Goal: Task Accomplishment & Management: Complete application form

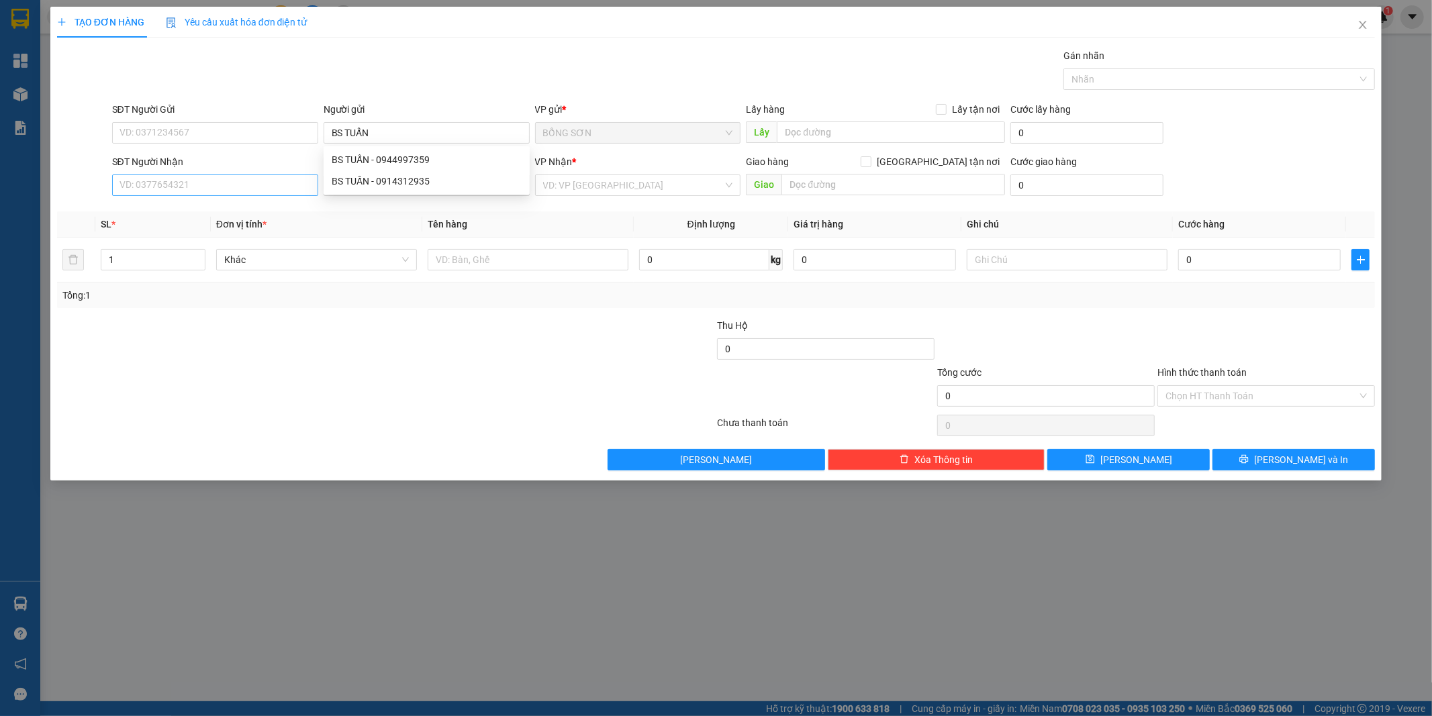
type input "BS TUẤN"
click at [296, 192] on input "SĐT Người Nhận" at bounding box center [215, 185] width 206 height 21
click at [334, 183] on input "Người nhận *" at bounding box center [420, 185] width 177 height 15
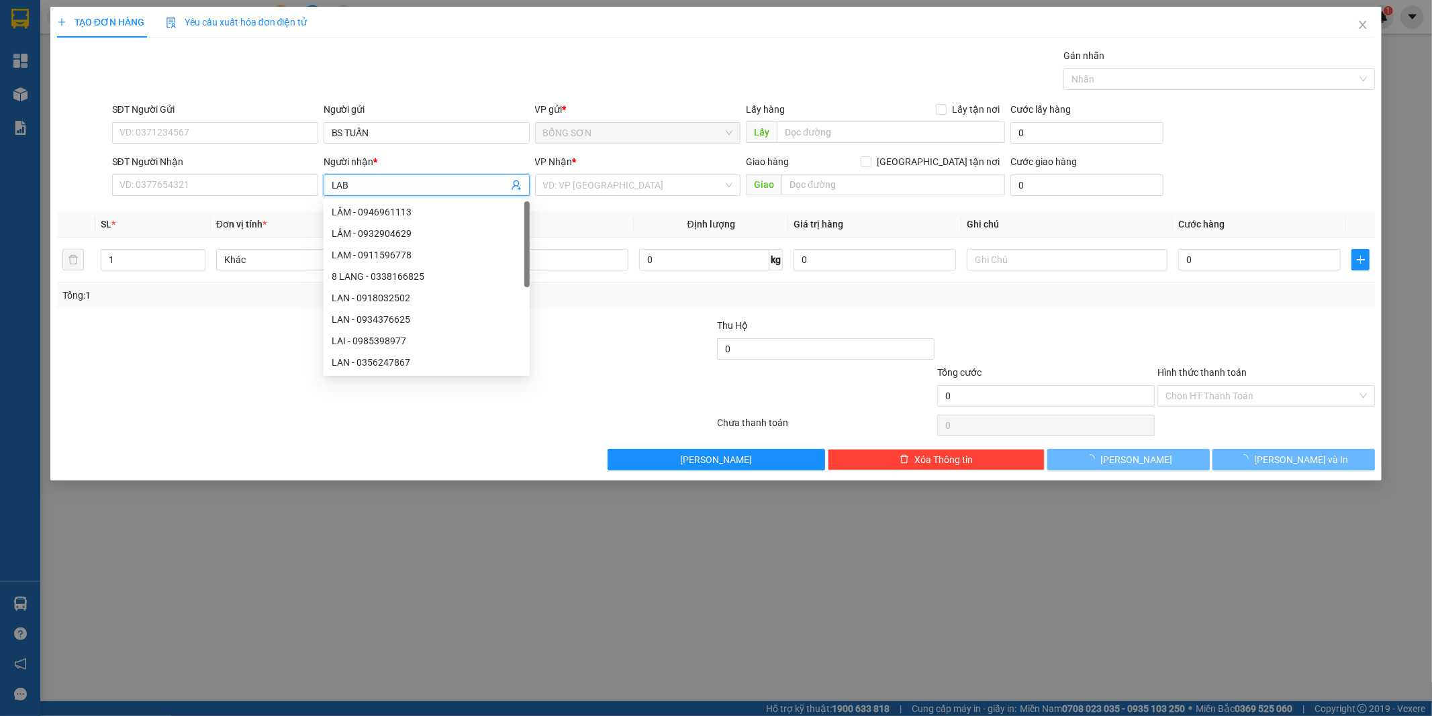
type input "LABO"
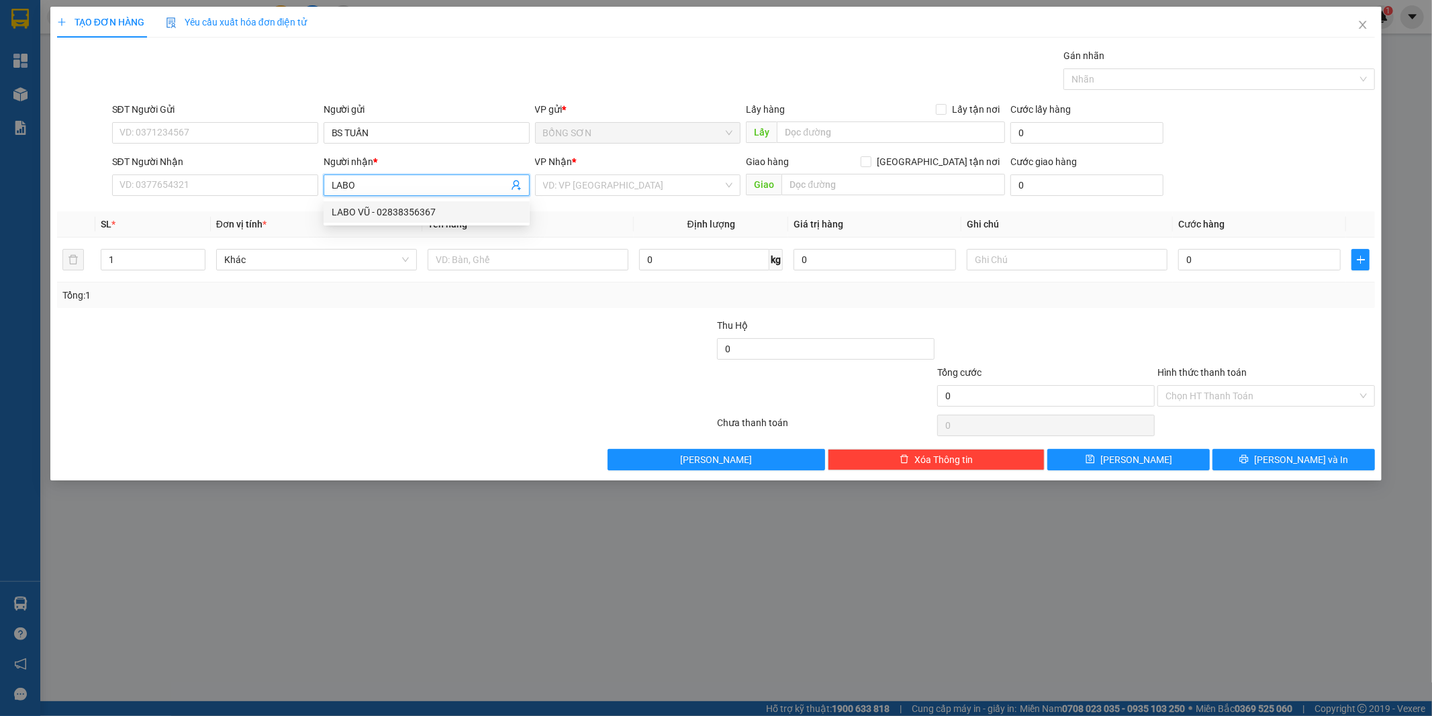
click at [393, 217] on div "LABO VŨ - 02838356367" at bounding box center [427, 212] width 190 height 15
type input "02838356367"
type input "[PERSON_NAME]"
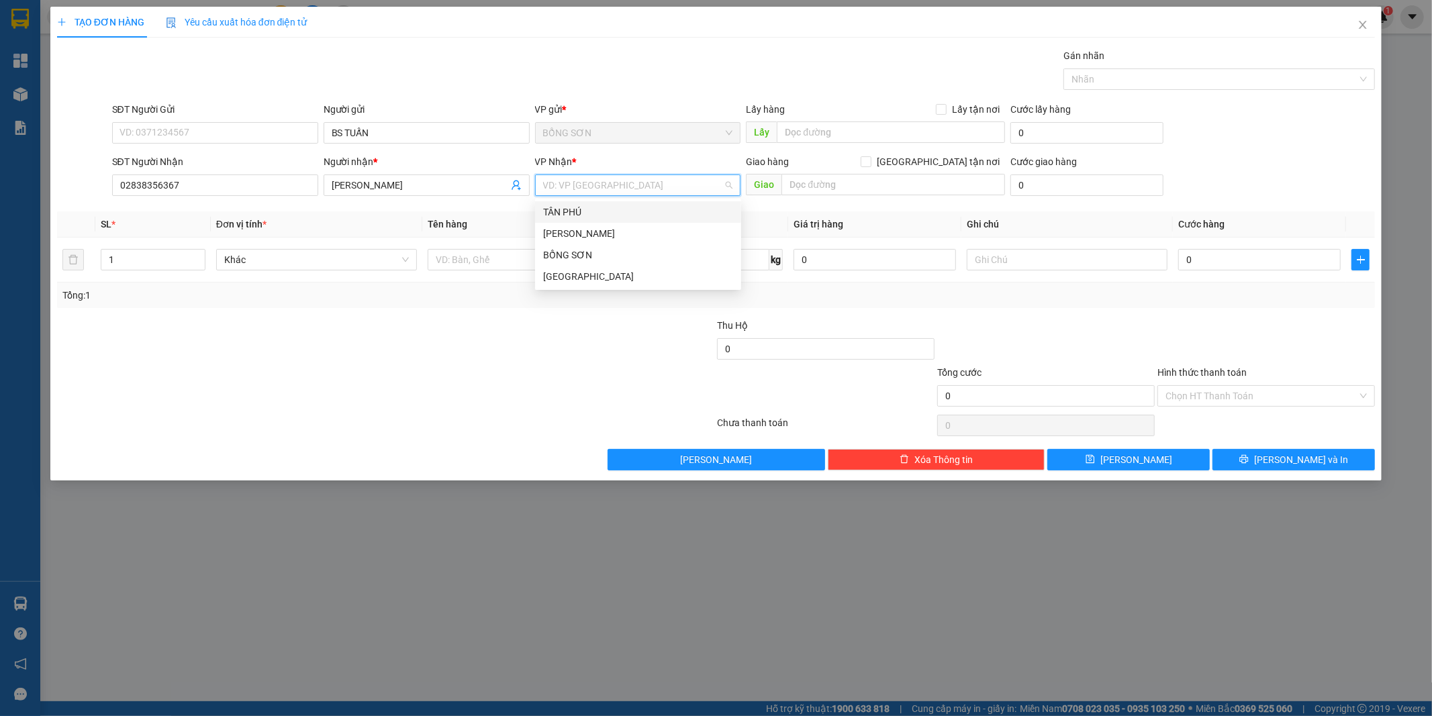
drag, startPoint x: 574, startPoint y: 186, endPoint x: 568, endPoint y: 230, distance: 44.0
click at [574, 191] on input "search" at bounding box center [633, 185] width 181 height 20
click at [571, 273] on div "[GEOGRAPHIC_DATA]" at bounding box center [638, 276] width 190 height 15
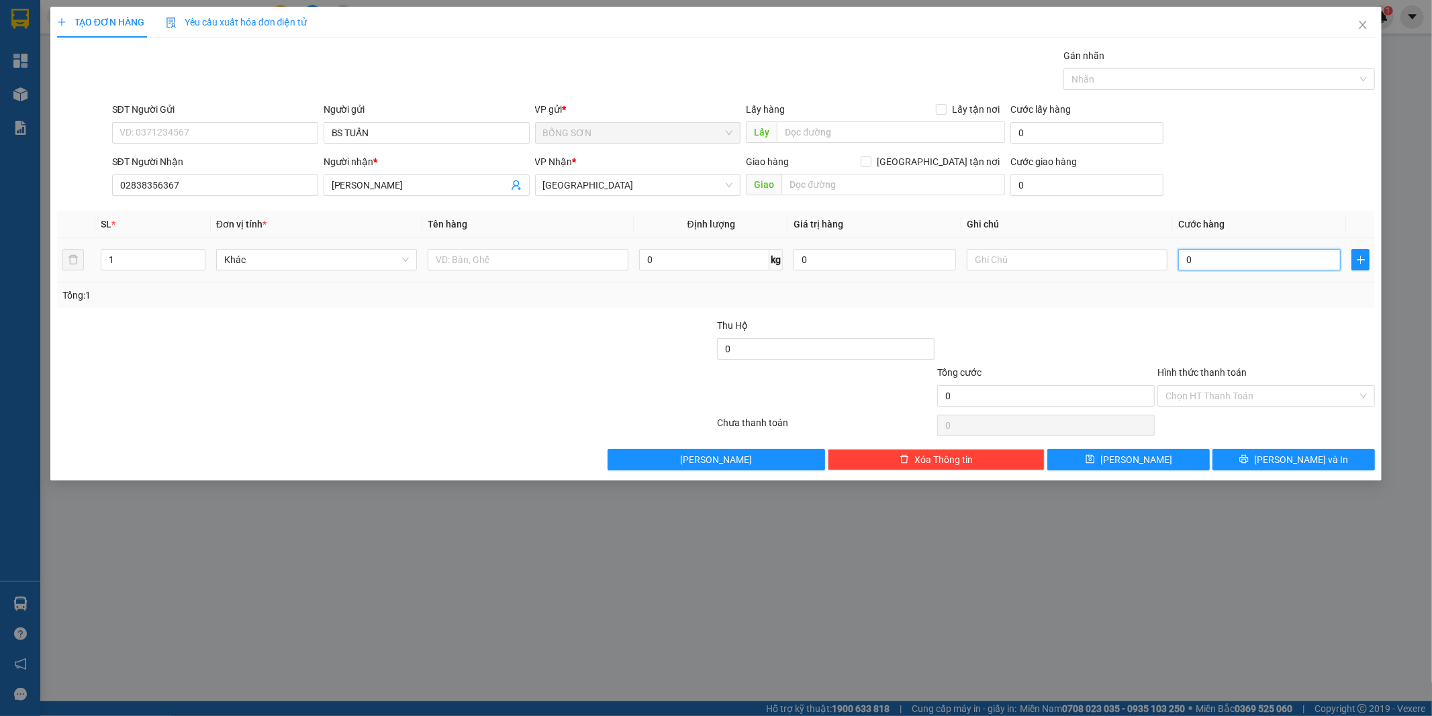
click at [1188, 270] on input "0" at bounding box center [1259, 259] width 162 height 21
type input "4"
type input "40"
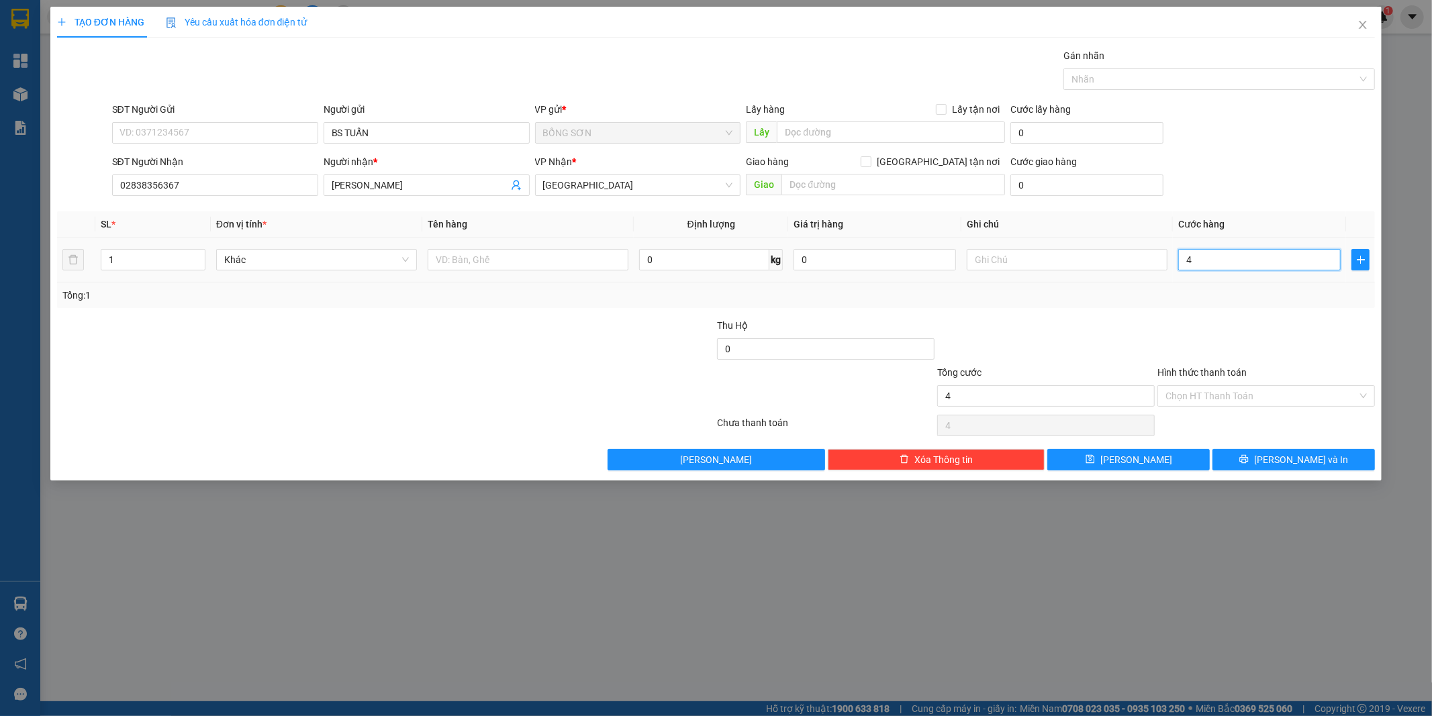
type input "40"
type input "40.000"
click at [1232, 395] on input "Hình thức thanh toán" at bounding box center [1261, 396] width 192 height 20
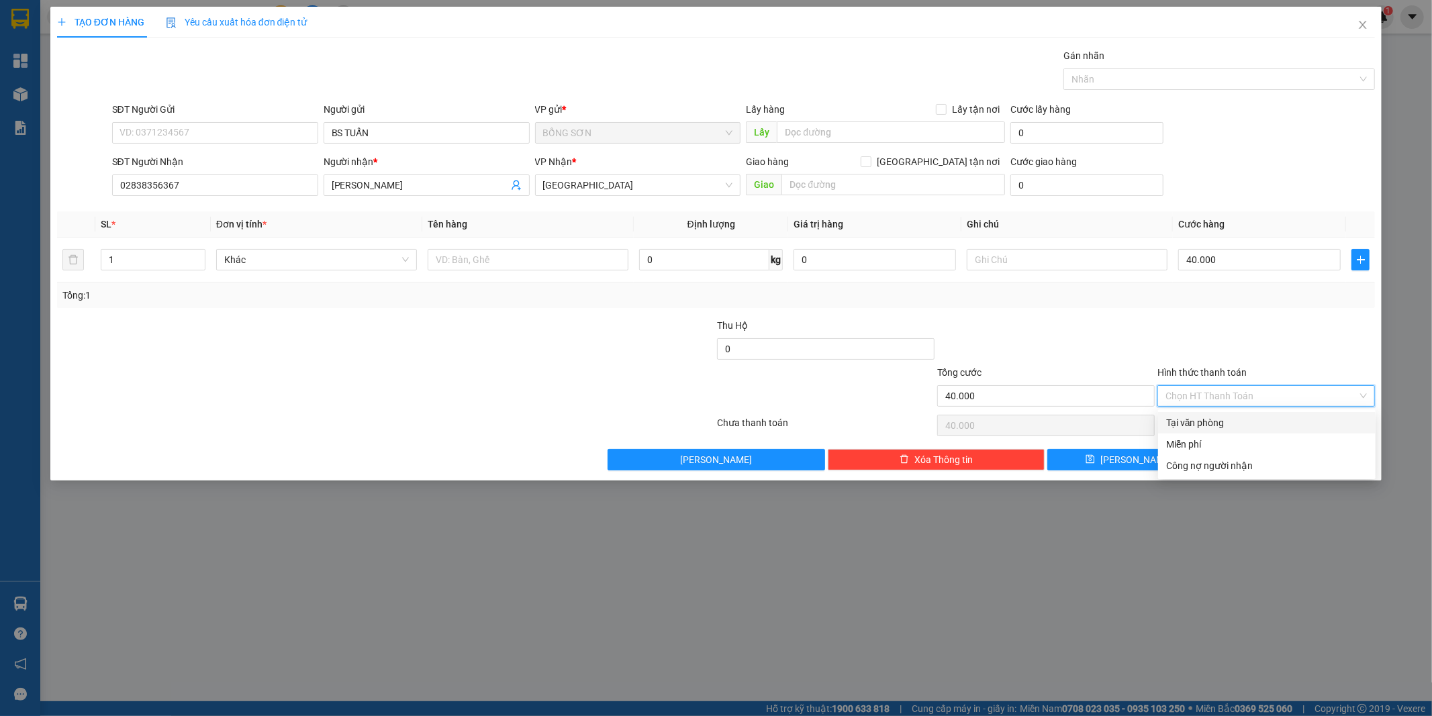
click at [1242, 414] on div "Tại văn phòng" at bounding box center [1266, 422] width 217 height 21
type input "0"
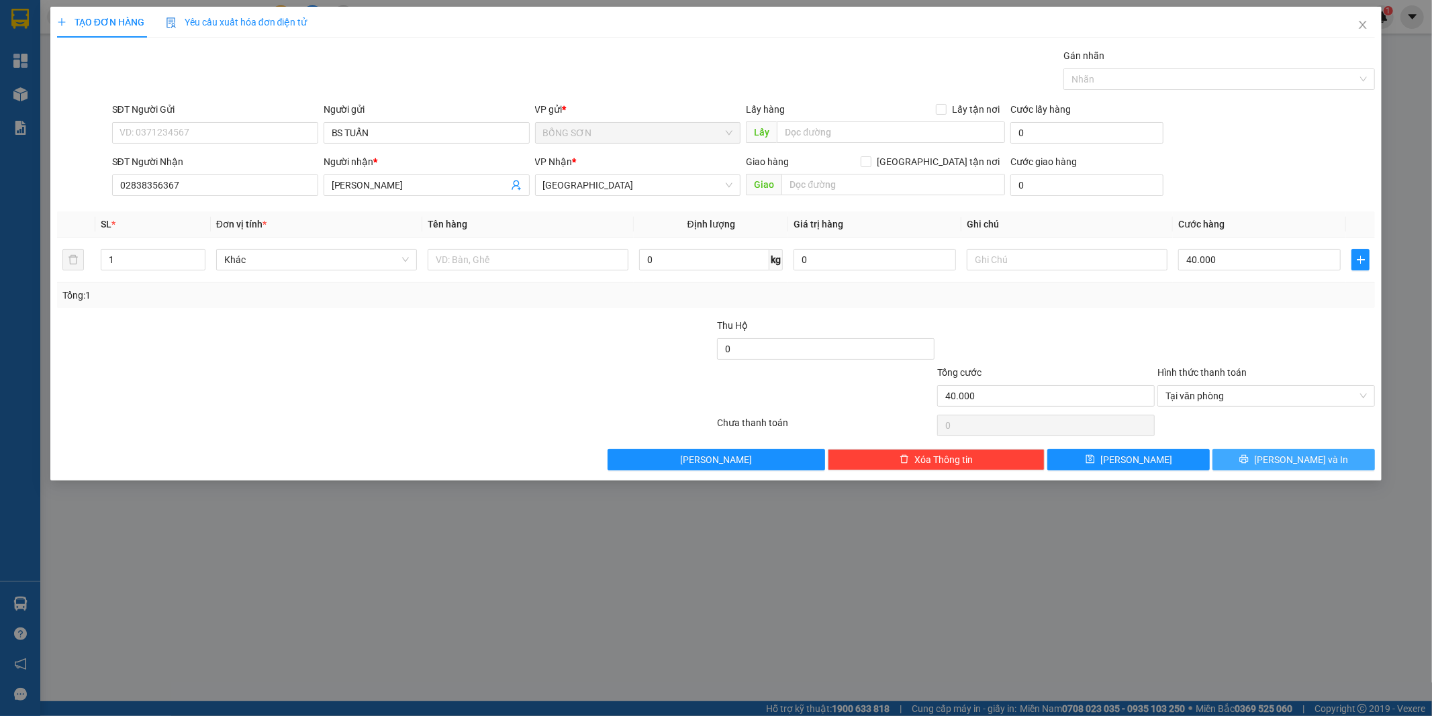
click at [1249, 456] on icon "printer" at bounding box center [1243, 458] width 9 height 9
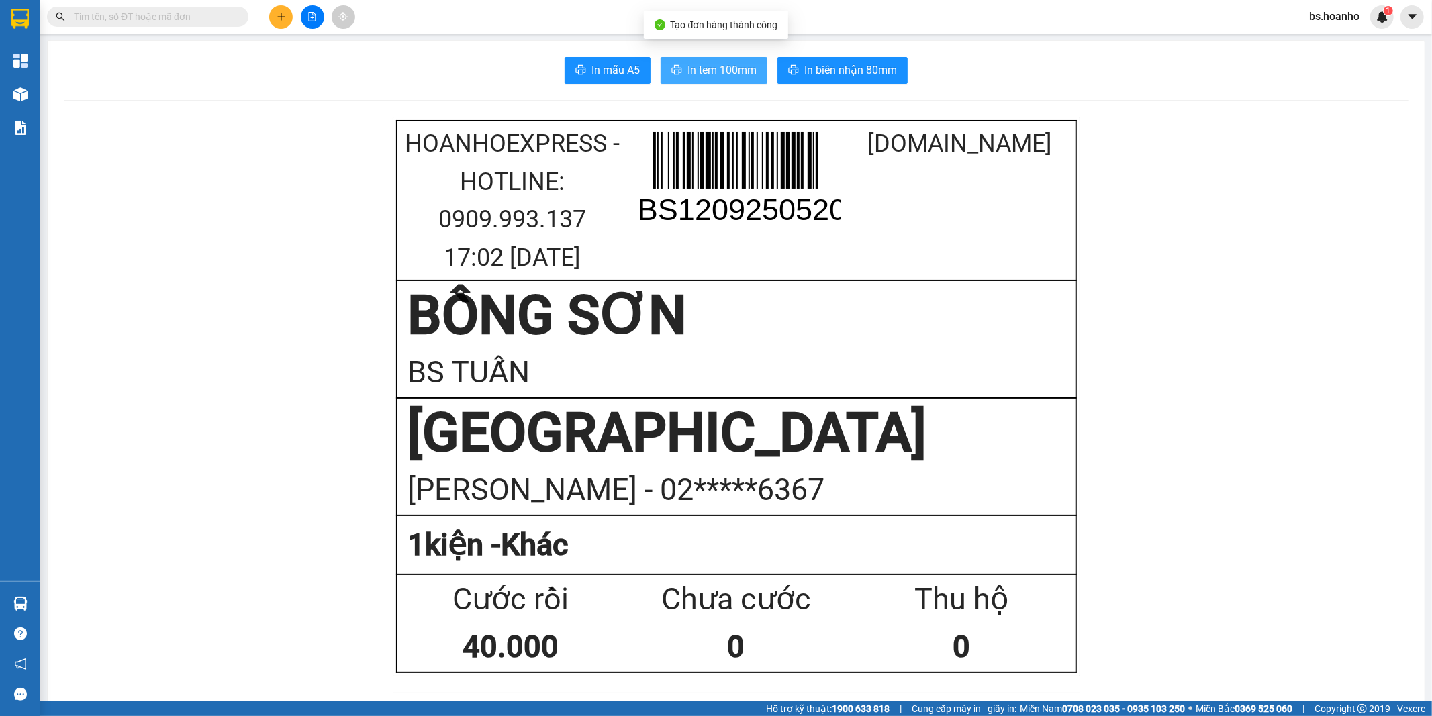
click at [728, 62] on span "In tem 100mm" at bounding box center [721, 70] width 69 height 17
click at [283, 21] on icon "plus" at bounding box center [281, 16] width 9 height 9
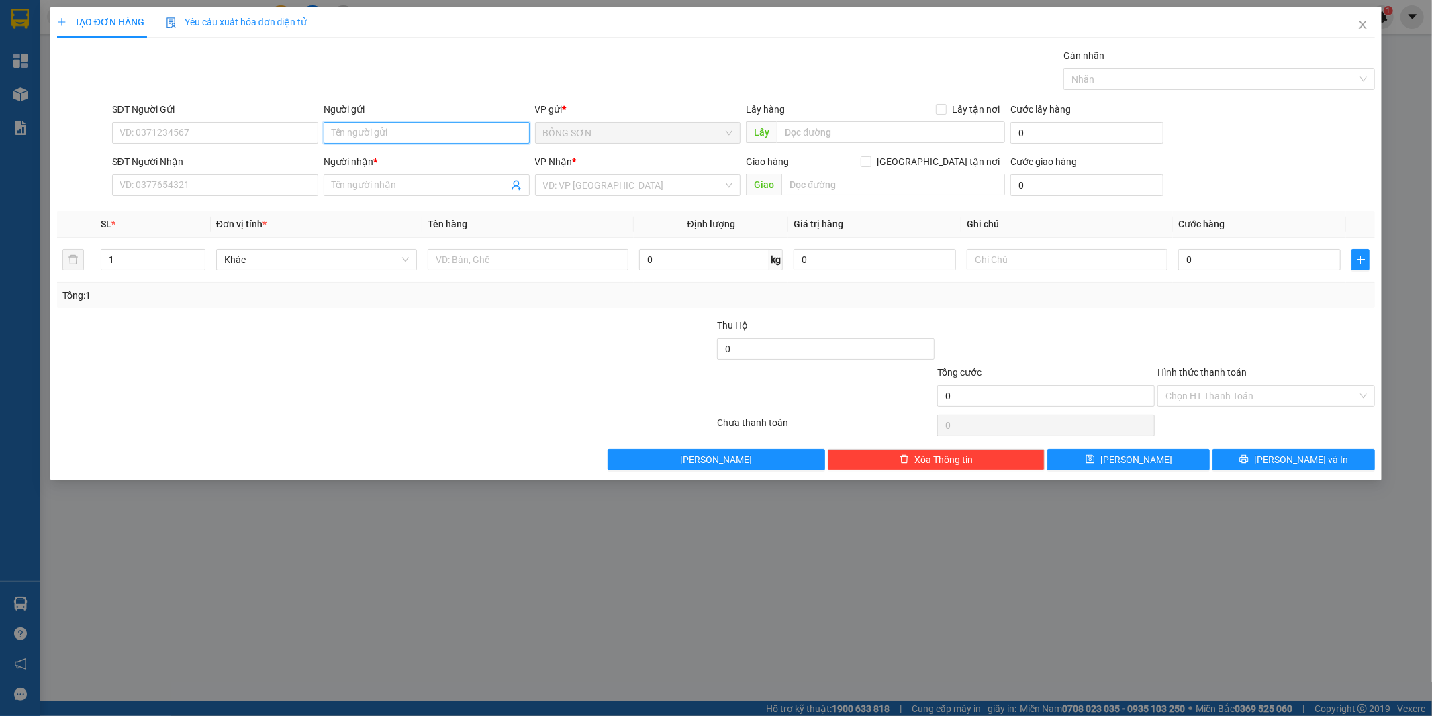
click at [417, 139] on input "Người gửi" at bounding box center [427, 132] width 206 height 21
type input "BS VINH"
click at [211, 189] on input "SĐT Người Nhận" at bounding box center [215, 185] width 206 height 21
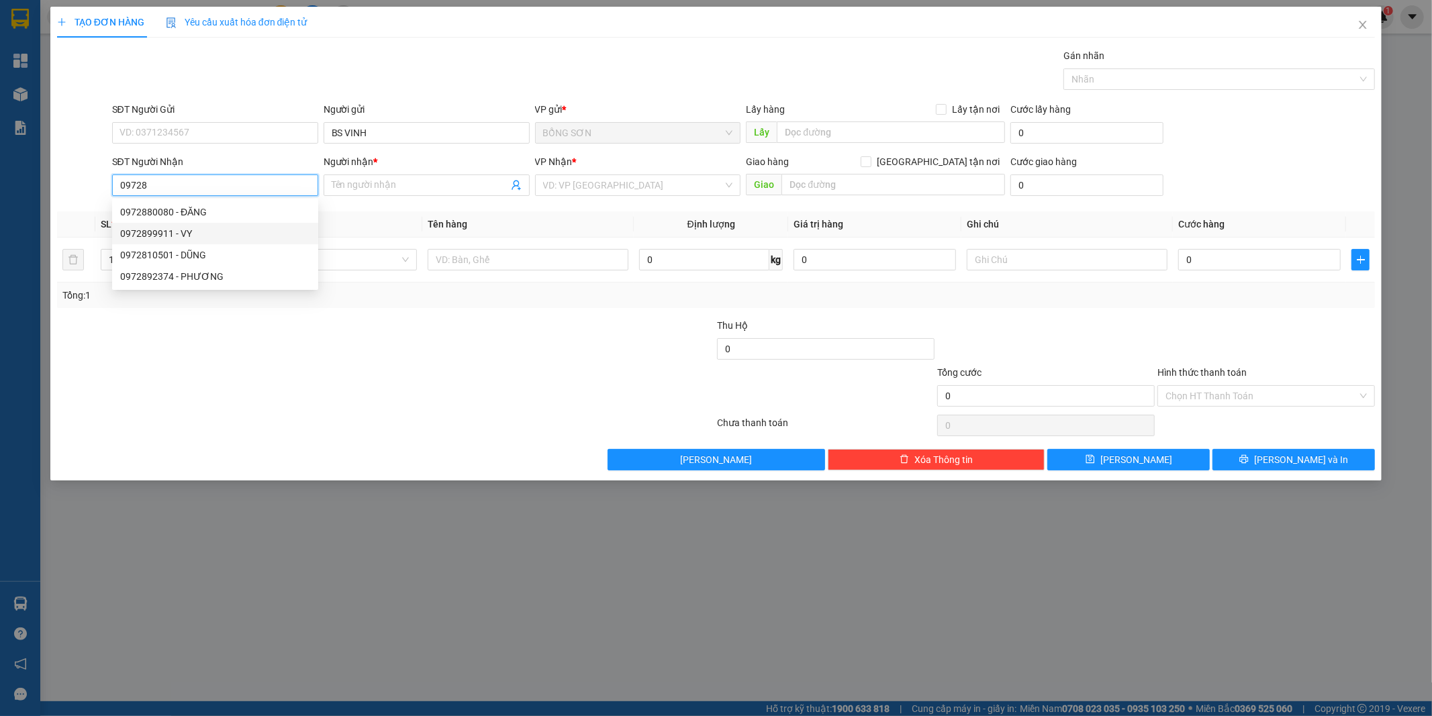
click at [220, 235] on div "0972899911 - VY" at bounding box center [215, 233] width 190 height 15
type input "0972899911"
type input "VY"
click at [574, 189] on span "[GEOGRAPHIC_DATA]" at bounding box center [638, 185] width 190 height 20
type input "0972899911"
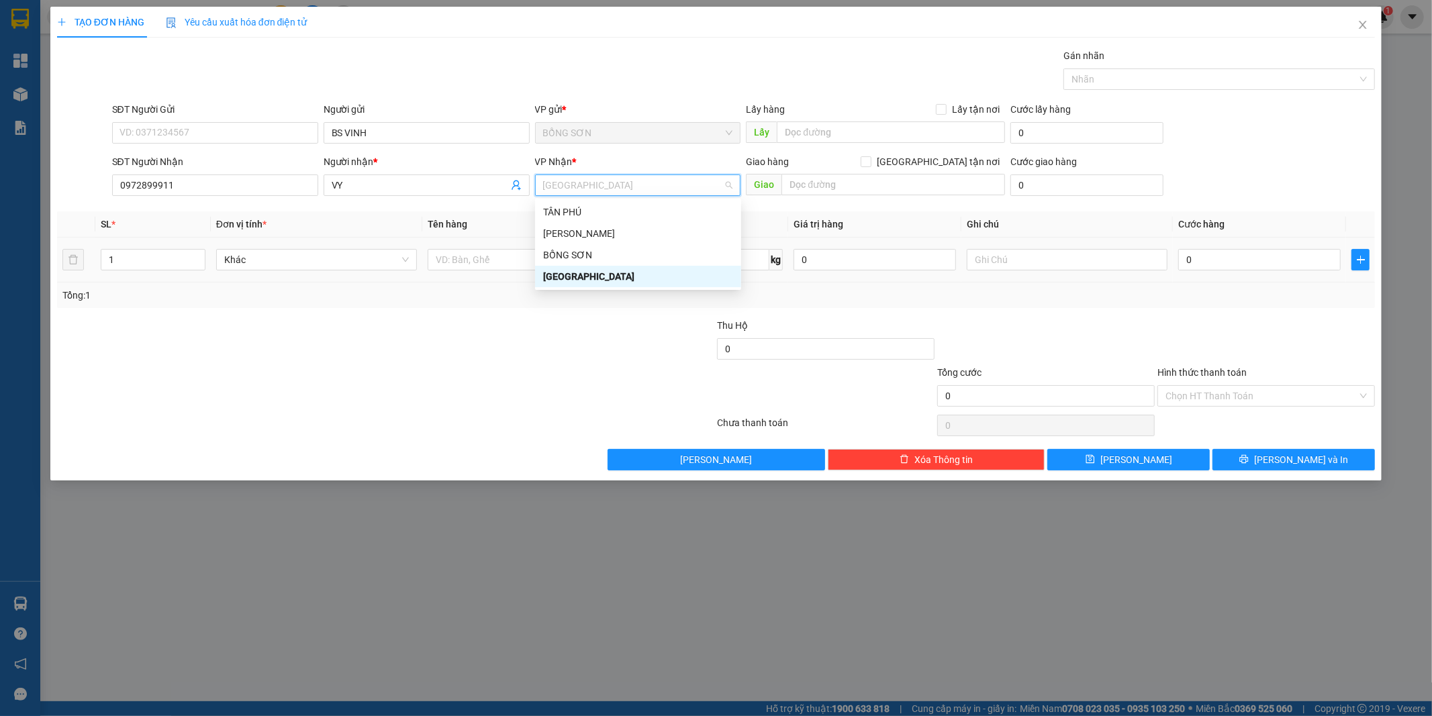
drag, startPoint x: 581, startPoint y: 275, endPoint x: 654, endPoint y: 237, distance: 82.6
click at [583, 275] on div "[GEOGRAPHIC_DATA]" at bounding box center [638, 276] width 190 height 15
click at [870, 162] on input "[GEOGRAPHIC_DATA] tận nơi" at bounding box center [865, 160] width 9 height 9
checkbox input "true"
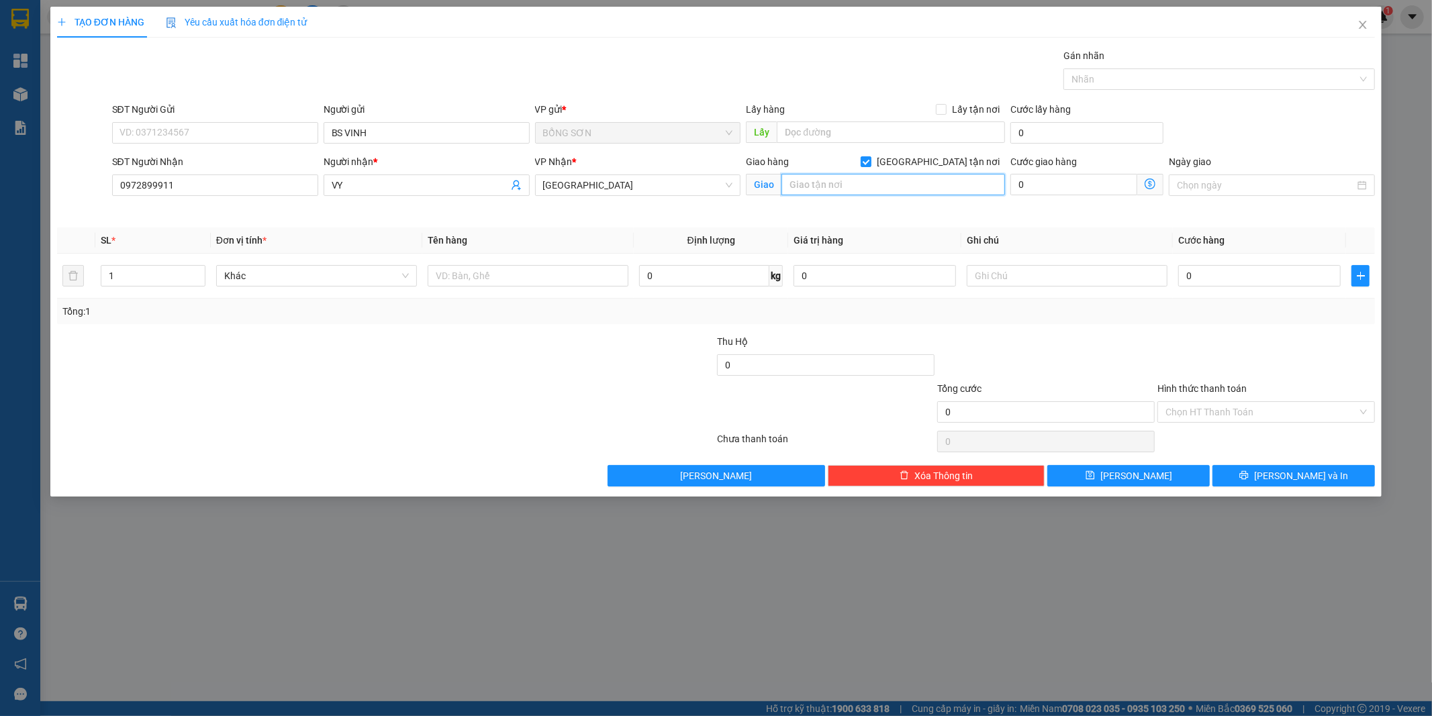
click at [882, 191] on input "text" at bounding box center [893, 184] width 224 height 21
type input "12 MẠC ĐỈNH CHI P ĐAKAO Q1"
click at [1071, 277] on input "text" at bounding box center [1067, 275] width 201 height 21
type input "+20K"
click at [1296, 475] on span "[PERSON_NAME] và In" at bounding box center [1301, 476] width 94 height 15
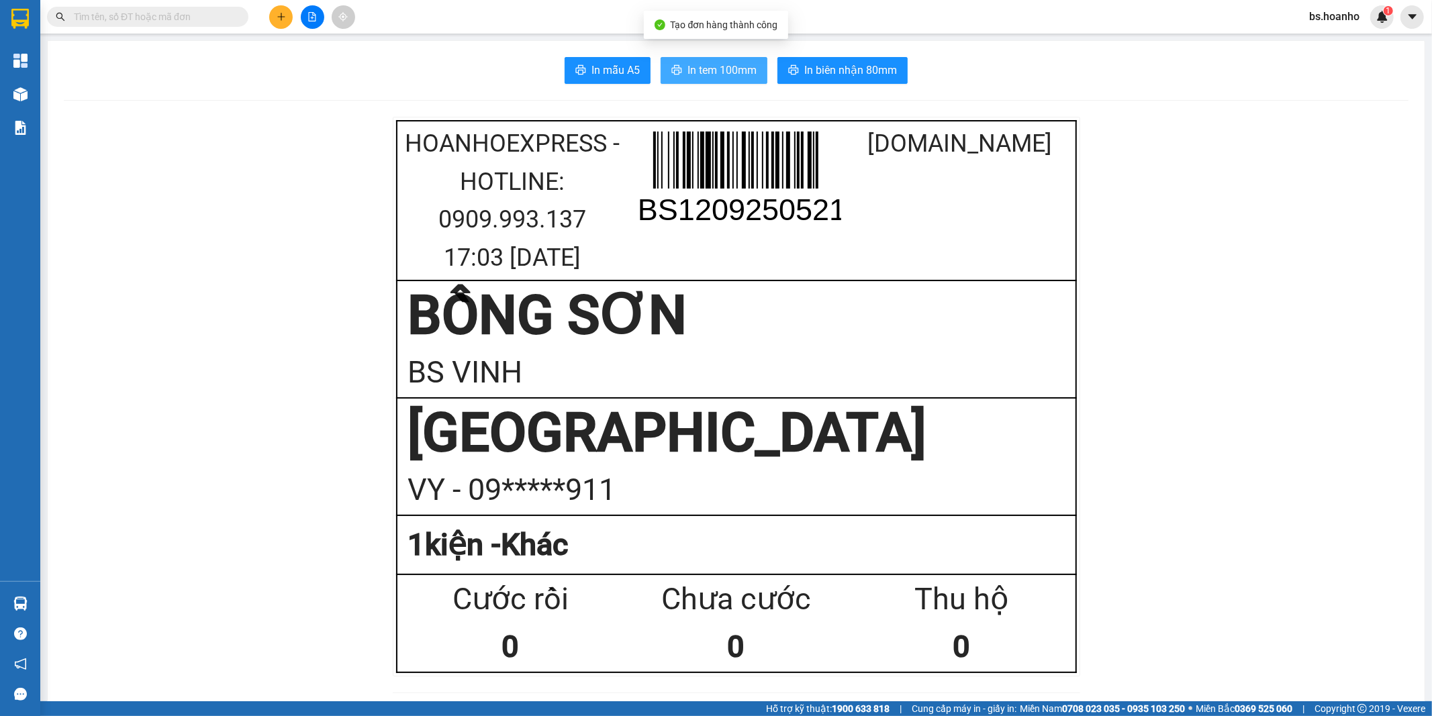
click at [713, 81] on button "In tem 100mm" at bounding box center [714, 70] width 107 height 27
click at [280, 17] on icon "plus" at bounding box center [280, 16] width 7 height 1
